Goal: Task Accomplishment & Management: Complete application form

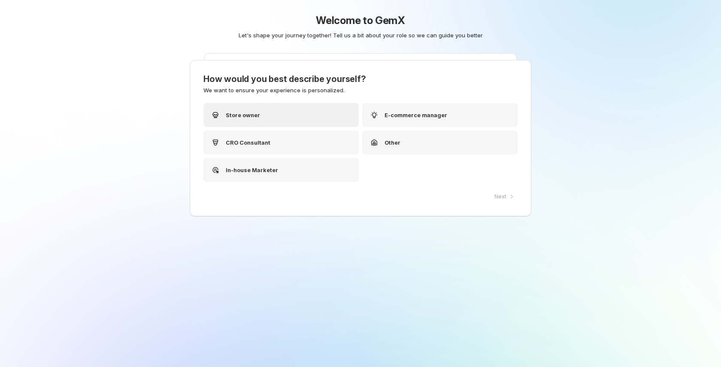
click at [257, 114] on div "Store owner" at bounding box center [281, 115] width 155 height 24
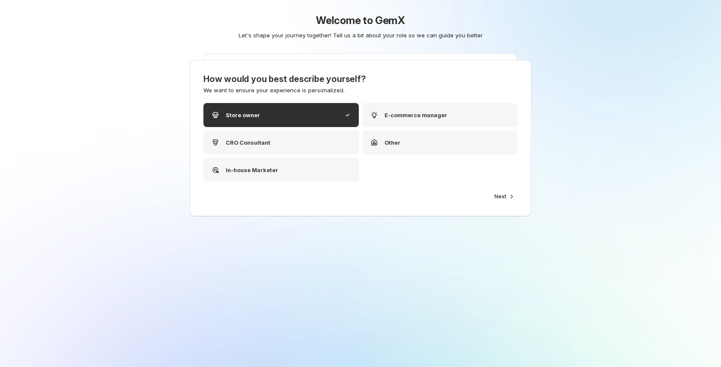
click at [501, 194] on span "Next" at bounding box center [501, 196] width 12 height 7
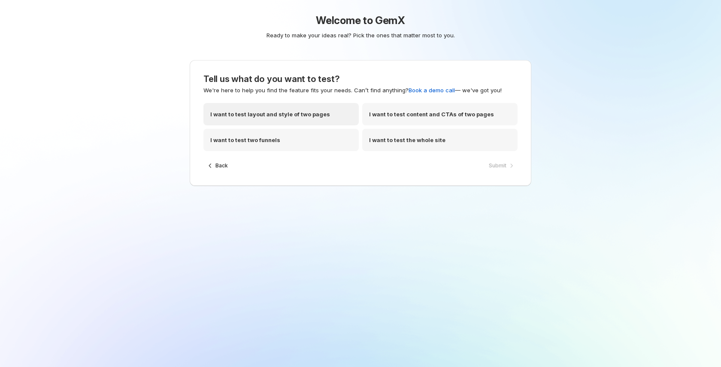
click at [304, 107] on div "I want to test layout and style of two pages" at bounding box center [281, 114] width 155 height 22
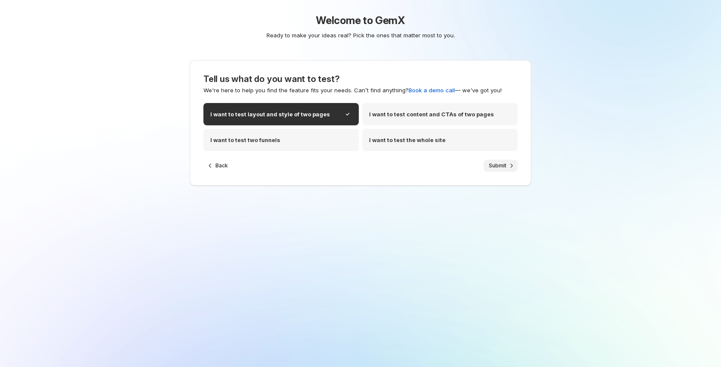
click at [500, 161] on button "Submit" at bounding box center [501, 166] width 34 height 12
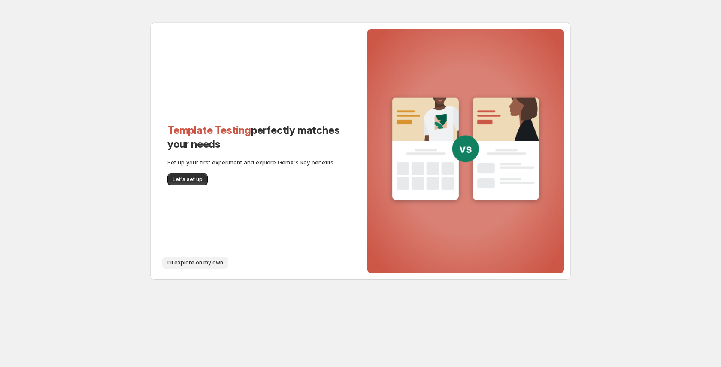
click at [202, 260] on span "I'll explore on my own" at bounding box center [195, 262] width 56 height 7
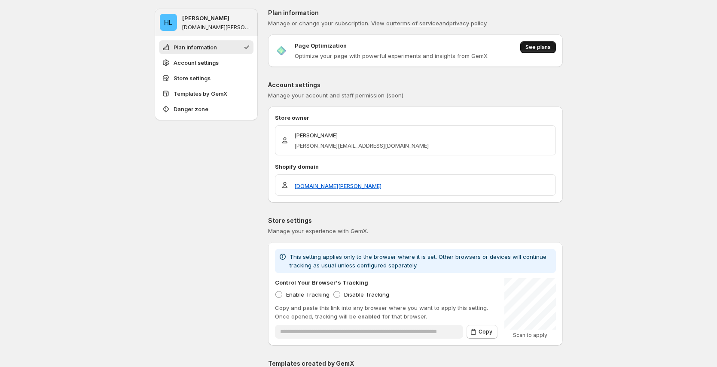
click at [532, 51] on button "See plans" at bounding box center [538, 47] width 36 height 12
click at [539, 46] on span "See plans" at bounding box center [537, 47] width 25 height 7
